Goal: Task Accomplishment & Management: Use online tool/utility

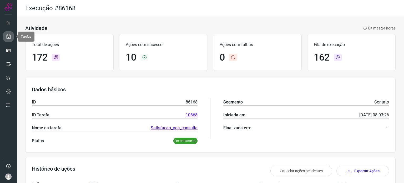
click at [10, 38] on icon at bounding box center [9, 36] width 6 height 5
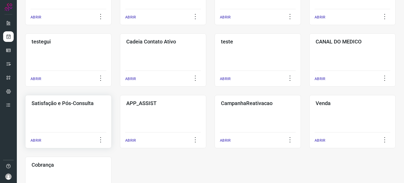
click at [83, 116] on div "Satisfação e Pós-Consulta ABRIR" at bounding box center [68, 121] width 86 height 53
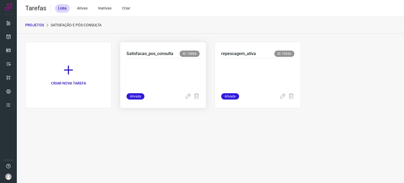
click at [170, 69] on p at bounding box center [162, 74] width 73 height 26
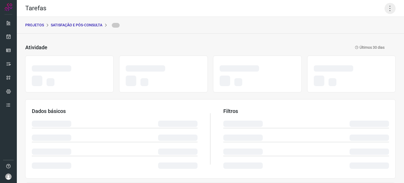
click at [388, 11] on icon at bounding box center [389, 8] width 11 height 11
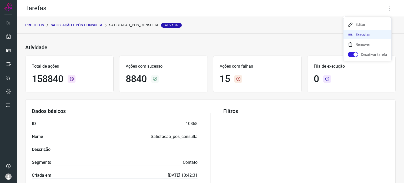
click at [370, 33] on li "Executar" at bounding box center [367, 34] width 48 height 8
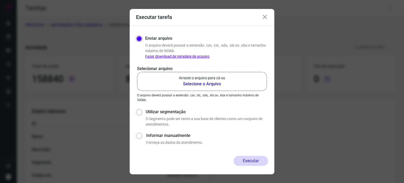
click at [202, 77] on p "Arraste o arquivo para cá ou" at bounding box center [202, 78] width 46 height 6
click at [0, 0] on input "Arraste o arquivo para cá ou Selecione o Arquivo" at bounding box center [0, 0] width 0 height 0
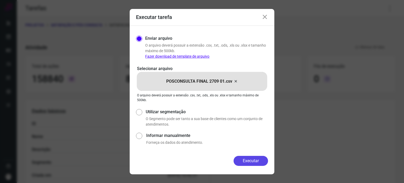
click at [252, 156] on button "Executar" at bounding box center [250, 161] width 34 height 10
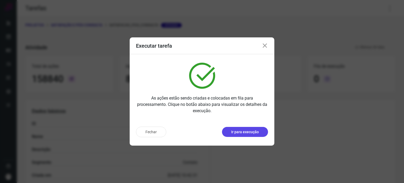
click at [253, 133] on p "Ir para execução" at bounding box center [245, 132] width 28 height 6
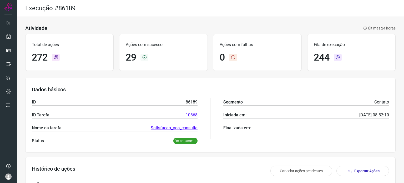
click at [240, 81] on div "Dados básicos ID 86189 ID Tarefa 10868 Nome da tarefa Satisfacao_pos_consulta S…" at bounding box center [210, 115] width 370 height 75
click at [11, 37] on link at bounding box center [8, 36] width 11 height 11
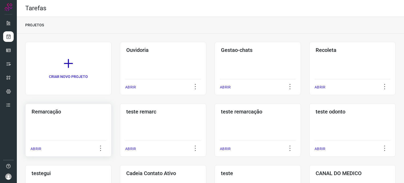
scroll to position [79, 0]
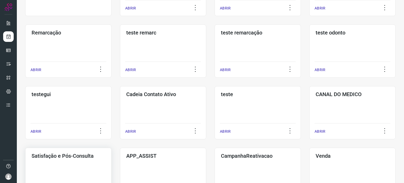
click at [59, 156] on h3 "Satisfação e Pós-Consulta" at bounding box center [69, 155] width 74 height 6
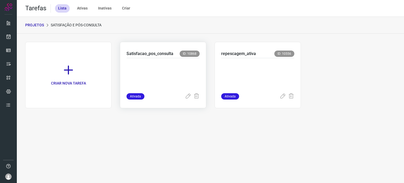
click at [179, 77] on p at bounding box center [162, 74] width 73 height 26
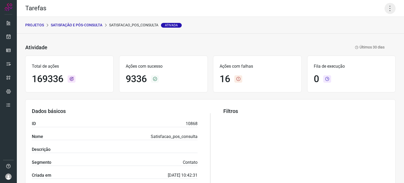
click at [385, 5] on icon at bounding box center [389, 8] width 11 height 11
click at [375, 34] on li "Executar" at bounding box center [367, 34] width 48 height 8
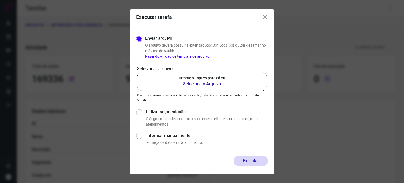
click at [196, 75] on p "Arraste o arquivo para cá ou" at bounding box center [202, 78] width 46 height 6
click at [0, 0] on input "Arraste o arquivo para cá ou Selecione o Arquivo" at bounding box center [0, 0] width 0 height 0
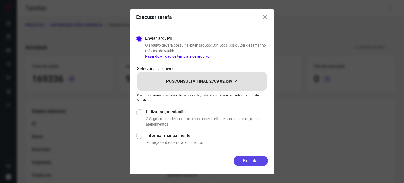
click at [252, 163] on button "Executar" at bounding box center [250, 161] width 34 height 10
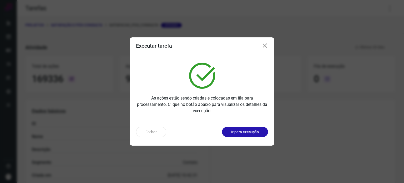
click at [266, 45] on icon at bounding box center [265, 46] width 6 height 6
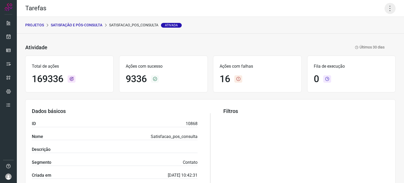
click at [385, 6] on icon at bounding box center [389, 8] width 11 height 11
click at [356, 35] on li "Executar" at bounding box center [367, 34] width 48 height 8
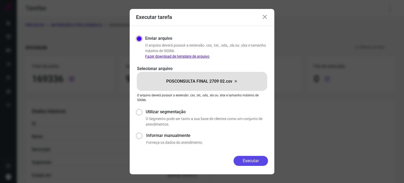
click at [248, 161] on button "Executar" at bounding box center [250, 161] width 34 height 10
click at [250, 158] on button "Executar" at bounding box center [250, 161] width 34 height 10
click at [245, 161] on button "Executar" at bounding box center [250, 161] width 34 height 10
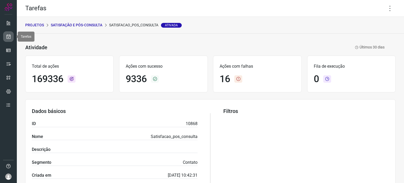
click at [8, 37] on icon at bounding box center [9, 36] width 6 height 5
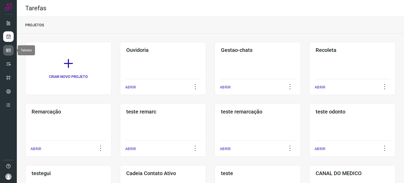
click at [8, 49] on icon at bounding box center [8, 50] width 5 height 5
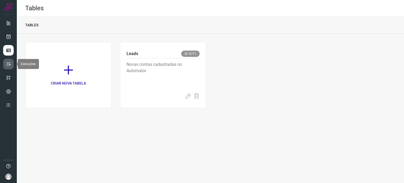
click at [8, 63] on icon at bounding box center [8, 63] width 5 height 5
